Goal: Information Seeking & Learning: Learn about a topic

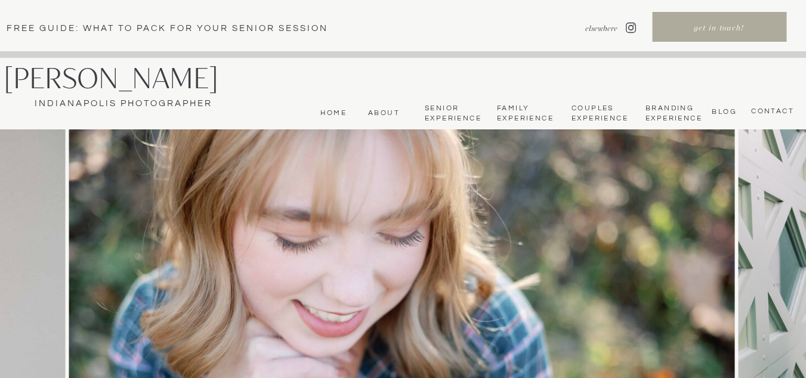
scroll to position [8, 0]
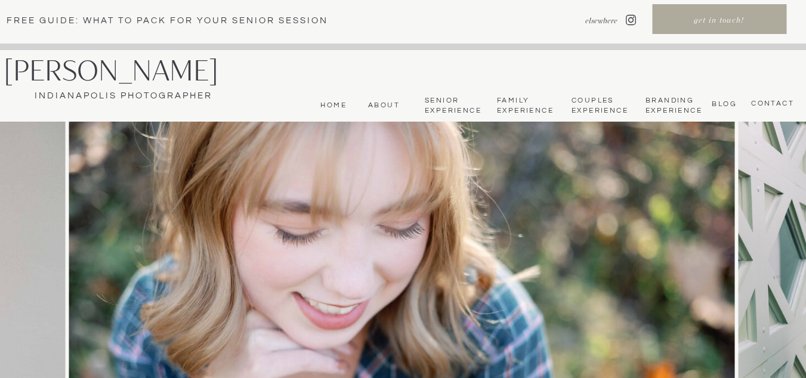
click at [458, 100] on nav "Senior Experience" at bounding box center [452, 106] width 55 height 20
click at [453, 104] on nav "Senior Experience" at bounding box center [452, 106] width 55 height 20
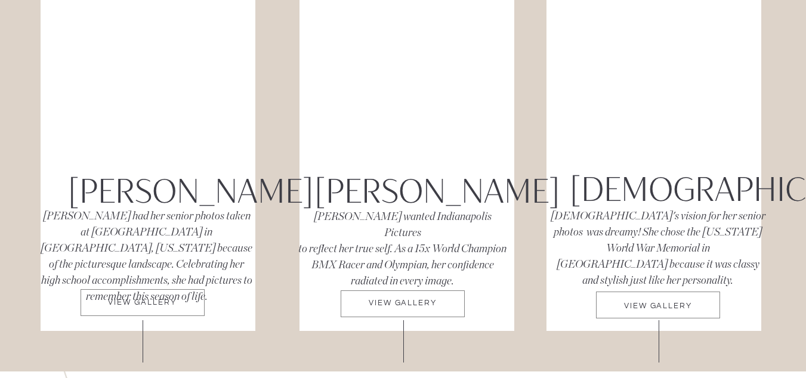
scroll to position [6302, 0]
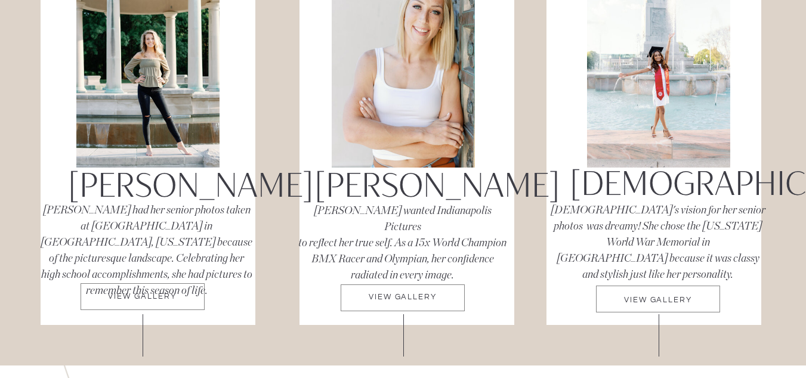
click at [149, 298] on p "VIEW GALLERY" at bounding box center [143, 301] width 124 height 16
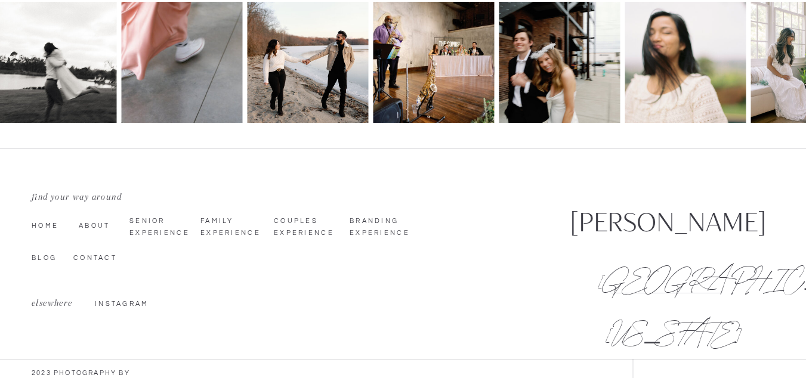
scroll to position [8699, 0]
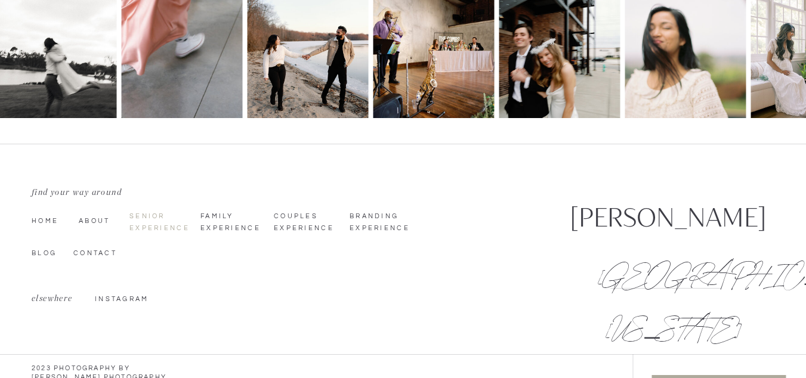
click at [152, 224] on nav "Senior Experience" at bounding box center [157, 222] width 56 height 23
click at [165, 218] on nav "Senior Experience" at bounding box center [157, 222] width 56 height 23
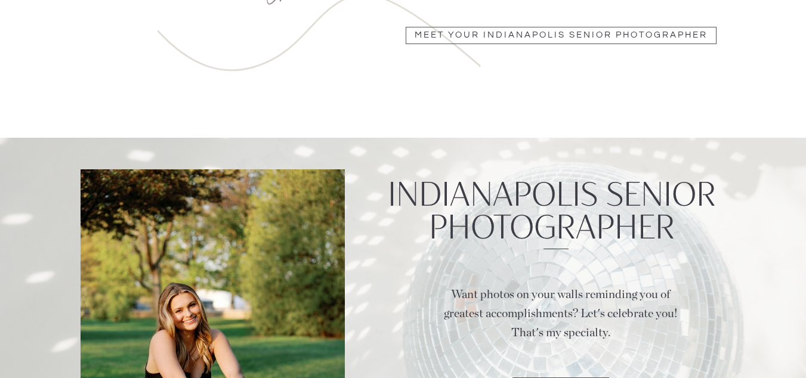
scroll to position [0, 0]
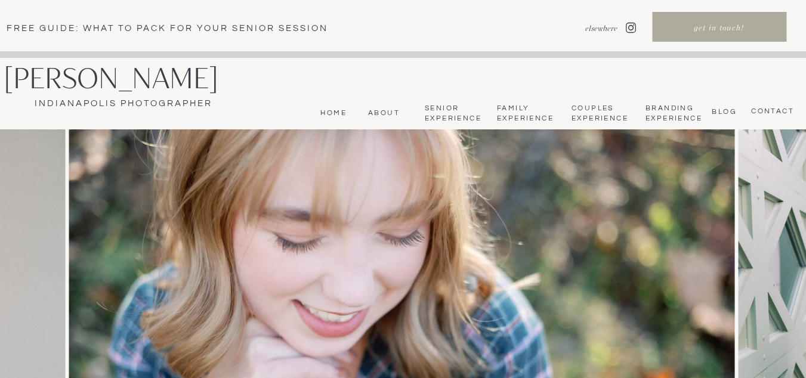
scroll to position [8, 0]
